Goal: Register for event/course

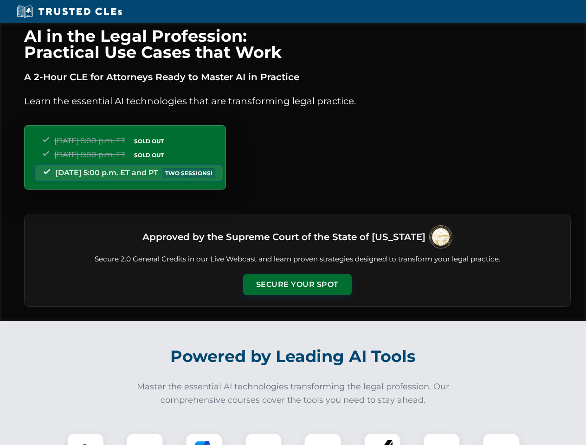
click at [297, 285] on button "Secure Your Spot" at bounding box center [297, 284] width 109 height 21
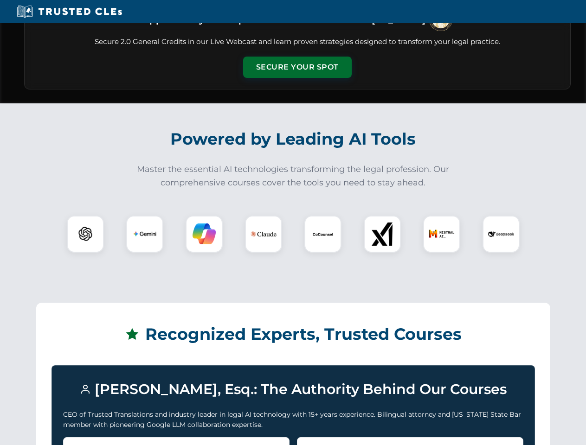
scroll to position [804, 0]
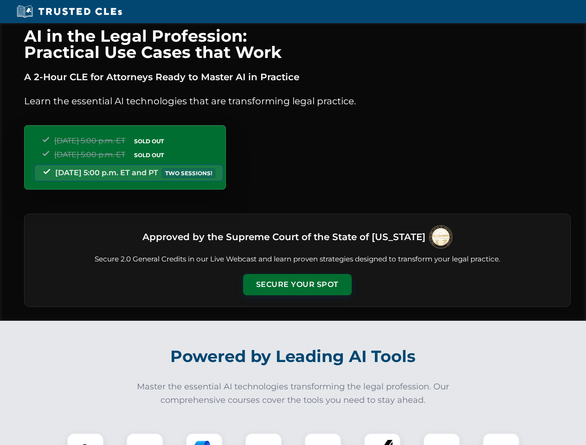
click at [297, 285] on button "Secure Your Spot" at bounding box center [297, 284] width 109 height 21
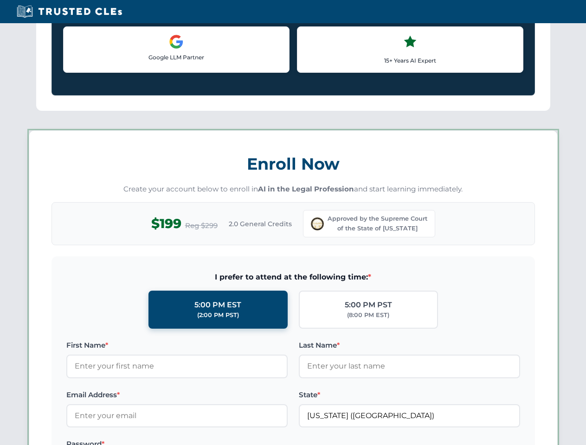
click at [85, 439] on div "AI in the Legal Profession: Practical Use Cases that Work A 2-Hour CLE for Atto…" at bounding box center [293, 437] width 586 height 2177
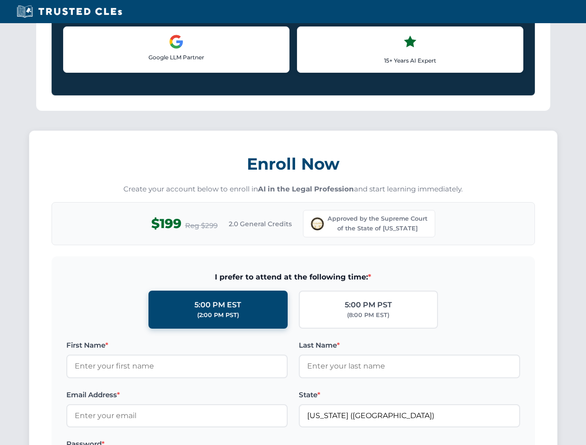
scroll to position [804, 0]
